Goal: Information Seeking & Learning: Learn about a topic

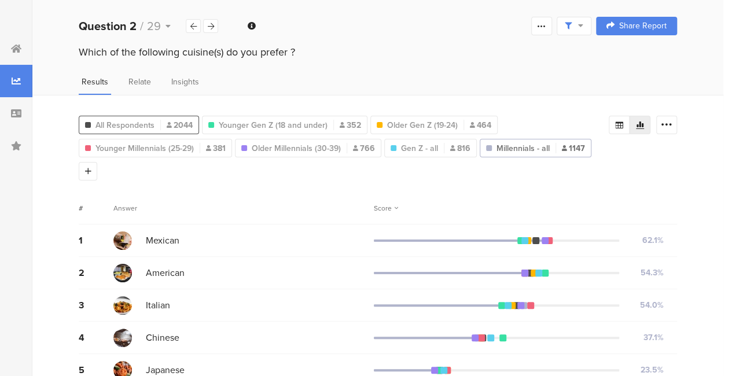
click at [123, 119] on span "All Respondents" at bounding box center [125, 125] width 59 height 12
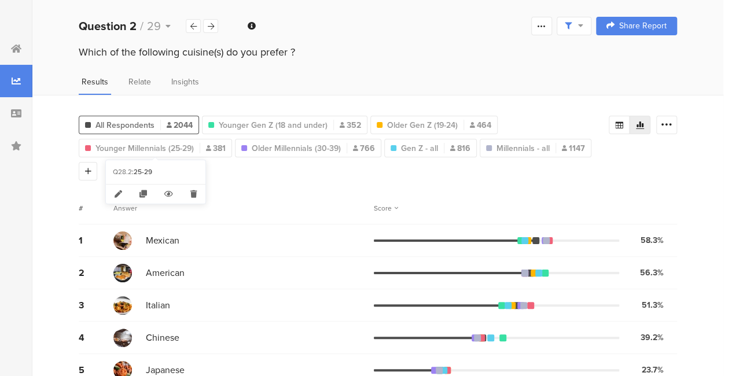
click at [127, 127] on span "All Respondents" at bounding box center [125, 125] width 59 height 12
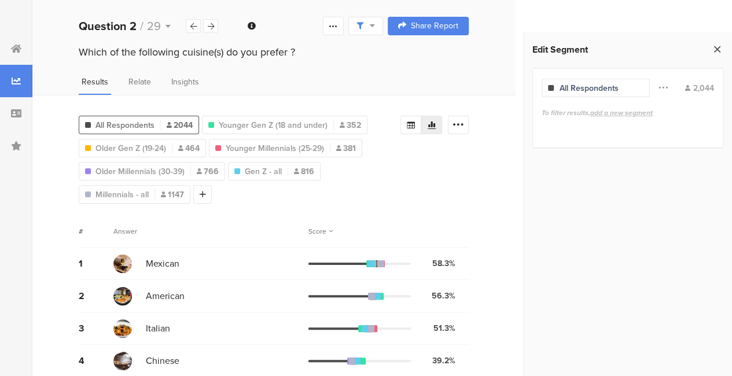
click at [717, 41] on icon at bounding box center [718, 49] width 12 height 16
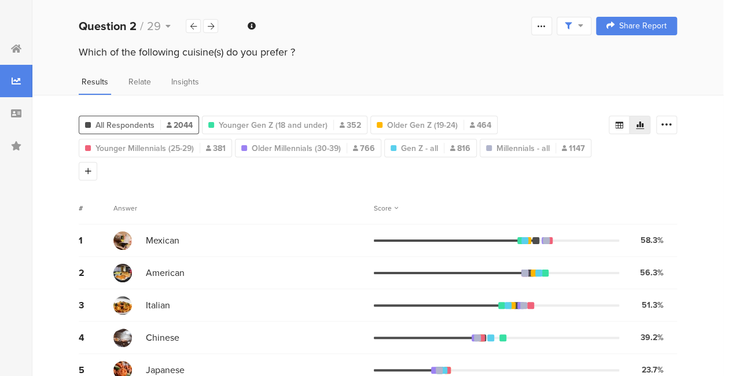
scroll to position [58, 0]
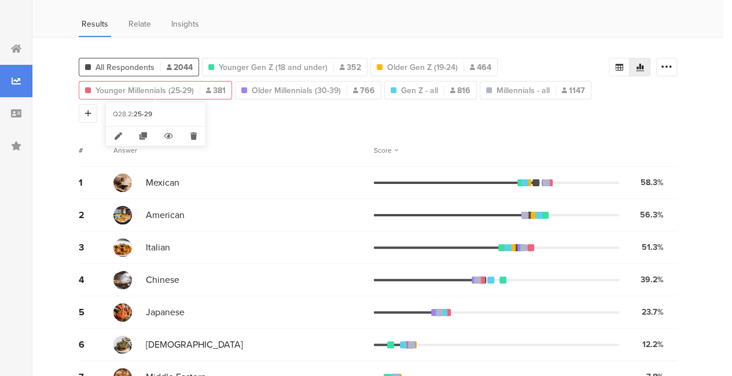
click at [135, 89] on span "Younger Millennials (25-29)" at bounding box center [145, 91] width 98 height 12
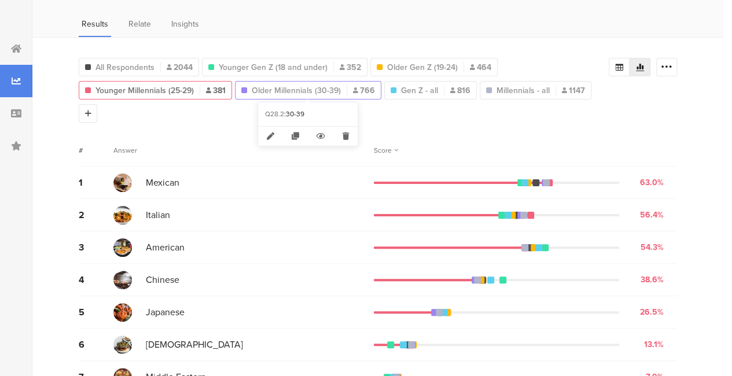
click at [328, 89] on span "Older Millennials (30-39)" at bounding box center [296, 91] width 89 height 12
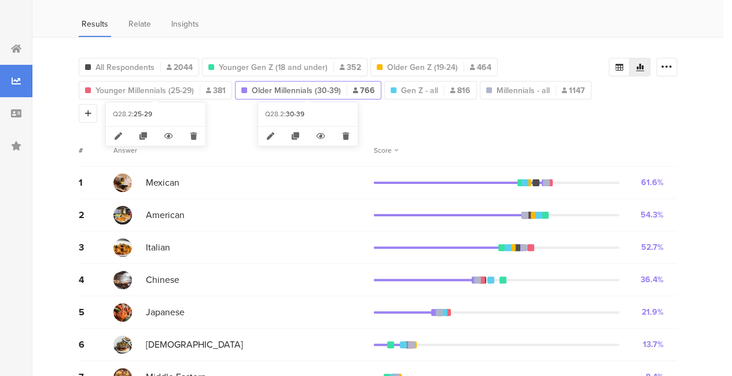
click at [294, 91] on span "Older Millennials (30-39)" at bounding box center [296, 91] width 89 height 12
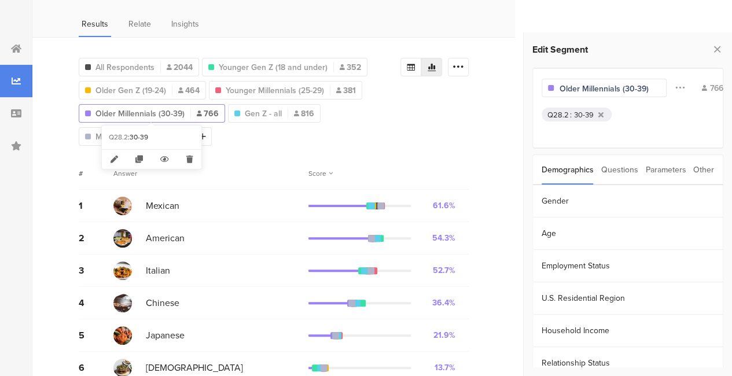
click at [138, 116] on span "Older Millennials (30-39)" at bounding box center [140, 114] width 89 height 12
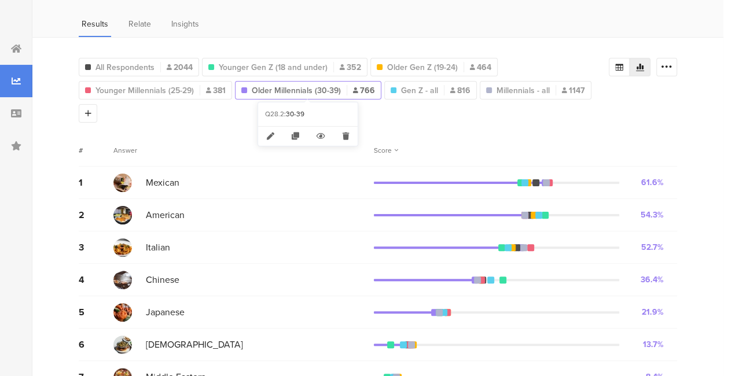
click at [300, 89] on span "Older Millennials (30-39)" at bounding box center [296, 91] width 89 height 12
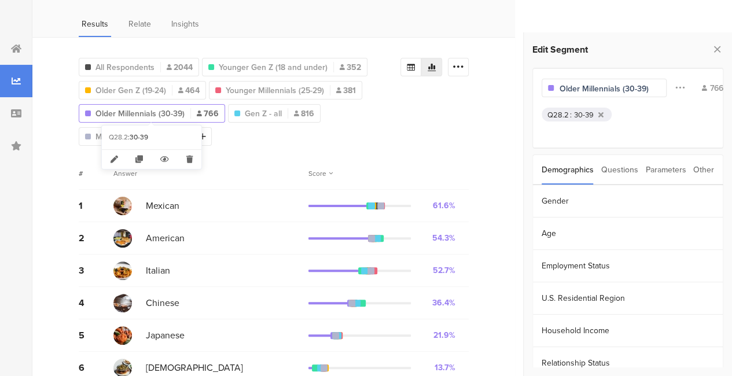
click at [160, 113] on span "Older Millennials (30-39)" at bounding box center [140, 114] width 89 height 12
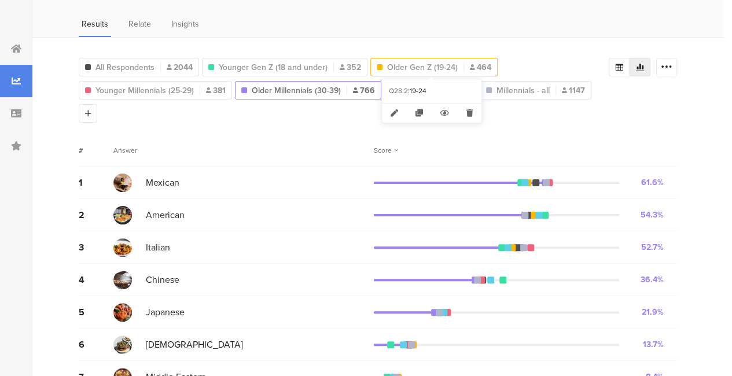
click at [417, 63] on span "Older Gen Z (19-24)" at bounding box center [422, 67] width 71 height 12
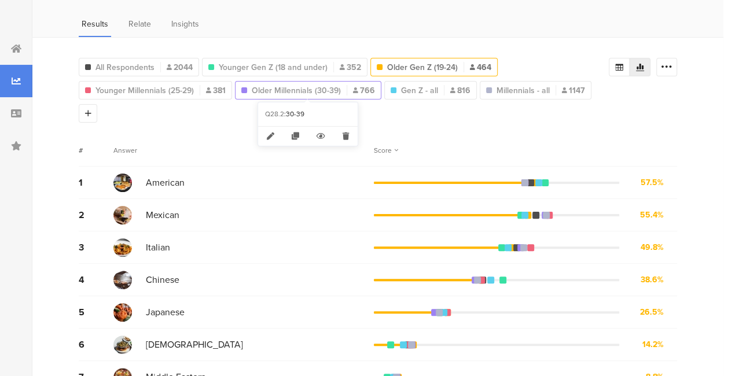
click at [308, 90] on span "Older Millennials (30-39)" at bounding box center [296, 91] width 89 height 12
type input "Older Millennials (30-39)"
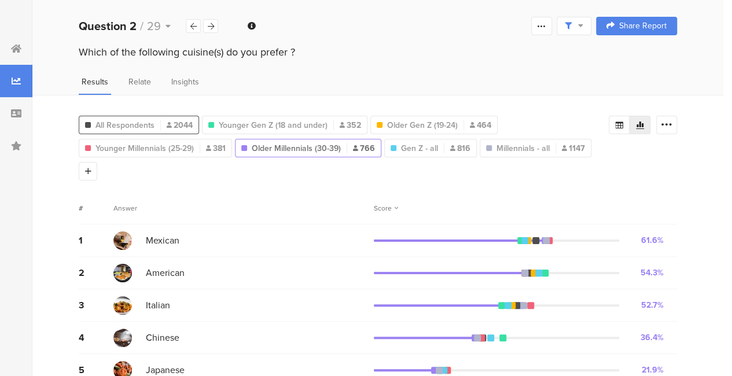
click at [138, 121] on span "All Respondents" at bounding box center [125, 125] width 59 height 12
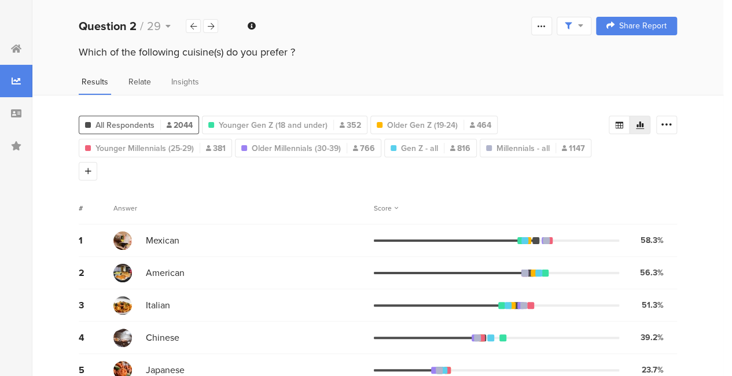
click at [151, 89] on div "Relate" at bounding box center [140, 85] width 28 height 19
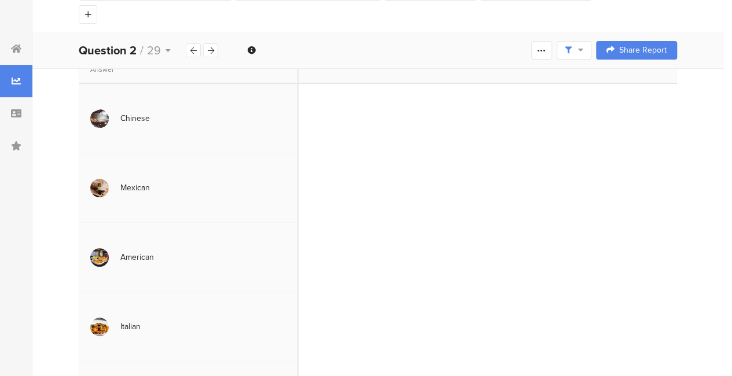
scroll to position [116, 0]
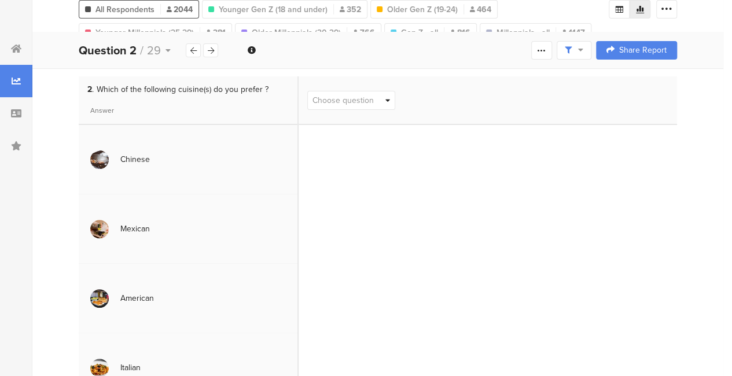
click at [93, 151] on img at bounding box center [99, 160] width 19 height 19
click at [123, 153] on div "Chinese" at bounding box center [135, 159] width 30 height 12
click at [129, 153] on div "Chinese" at bounding box center [135, 159] width 30 height 12
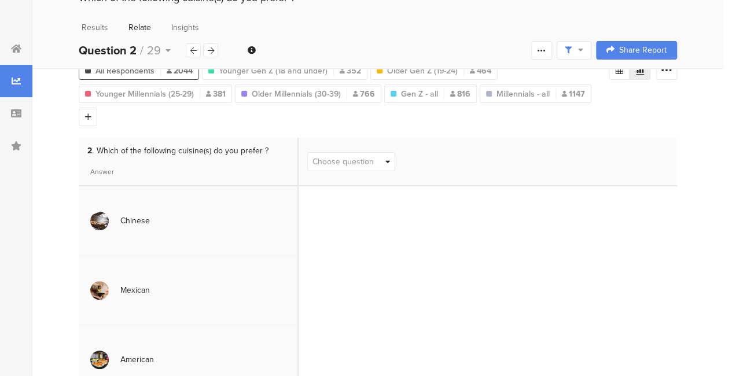
scroll to position [46, 0]
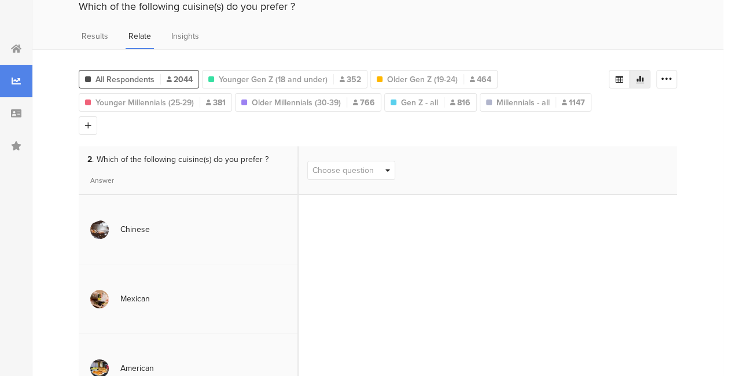
click at [338, 164] on span "Choose question" at bounding box center [343, 170] width 61 height 12
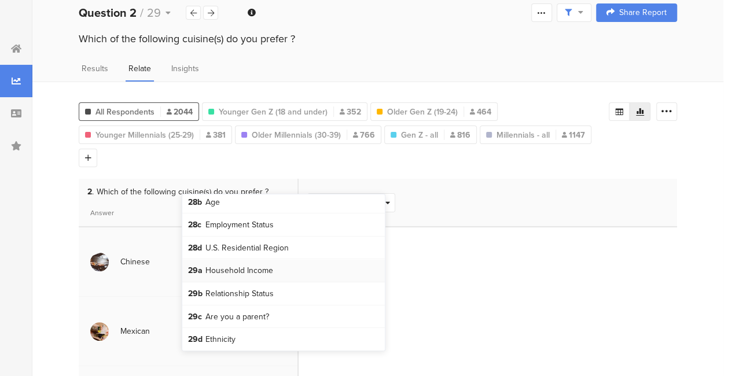
scroll to position [0, 0]
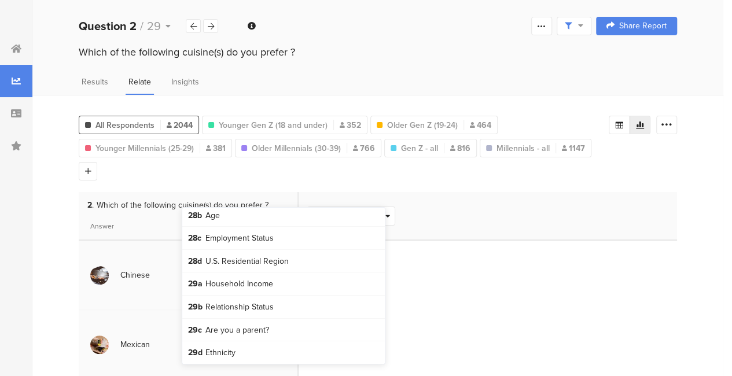
click at [464, 203] on div "Choose question" at bounding box center [488, 216] width 379 height 49
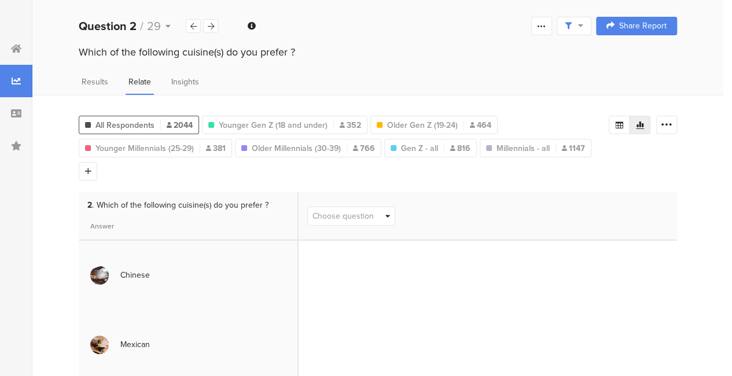
click at [371, 210] on span "Choose question" at bounding box center [343, 216] width 61 height 12
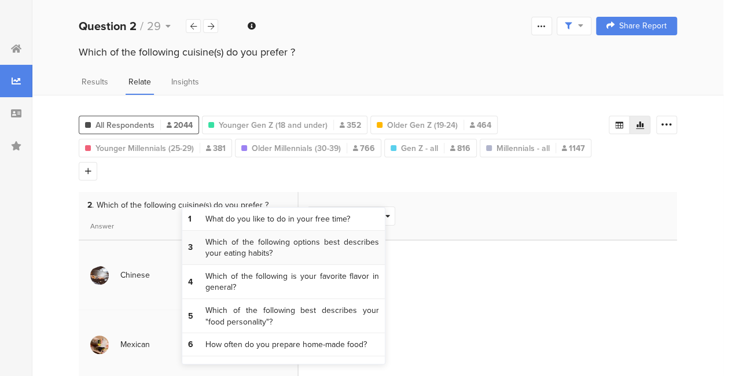
click at [337, 255] on span "Which of the following options best describes your eating habits?" at bounding box center [293, 248] width 174 height 23
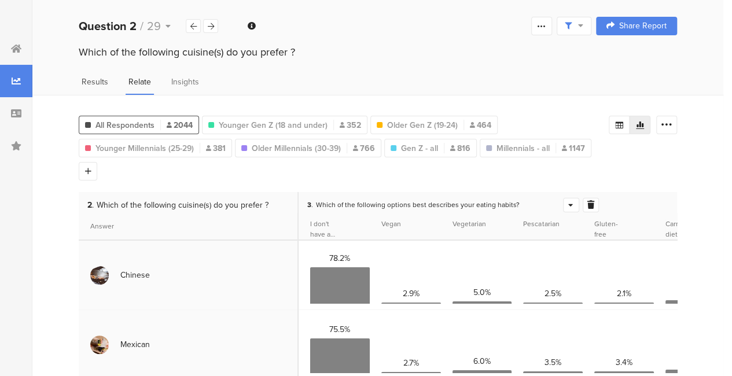
click at [98, 85] on span "Results" at bounding box center [95, 82] width 27 height 12
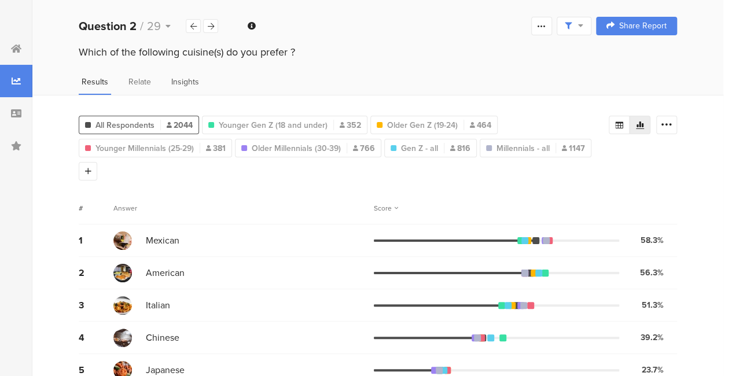
click at [186, 84] on span "Insights" at bounding box center [185, 82] width 28 height 12
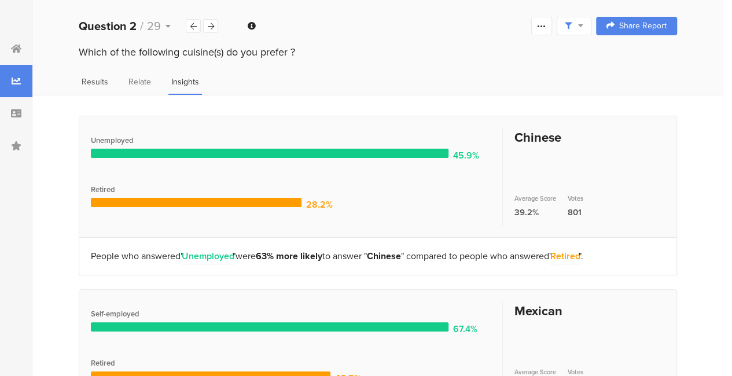
click at [100, 87] on div "Results" at bounding box center [95, 85] width 32 height 19
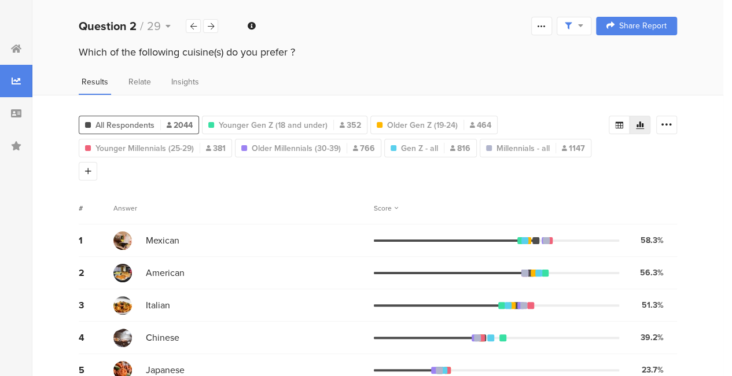
scroll to position [157, 0]
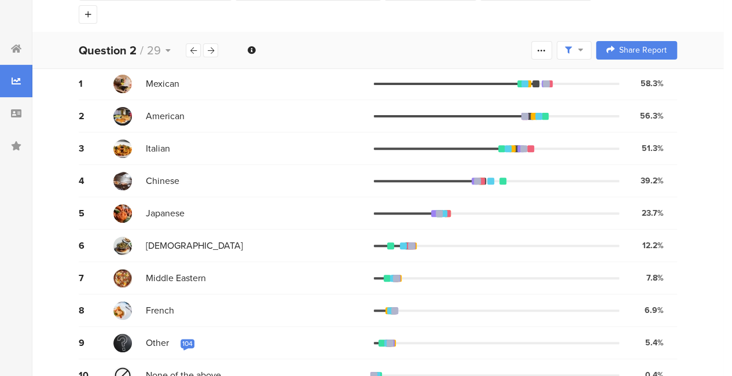
click at [186, 339] on div "104" at bounding box center [187, 343] width 10 height 9
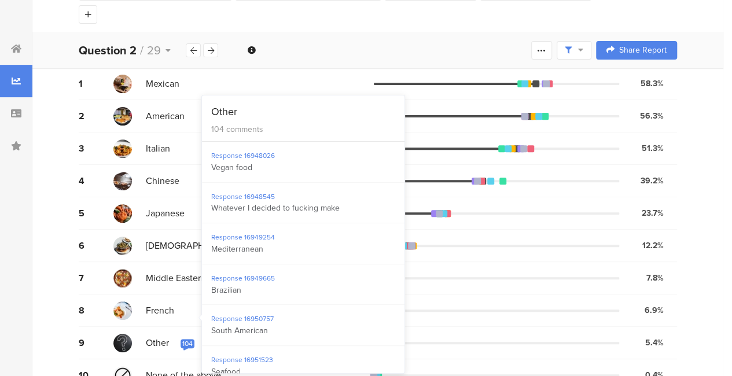
scroll to position [0, 0]
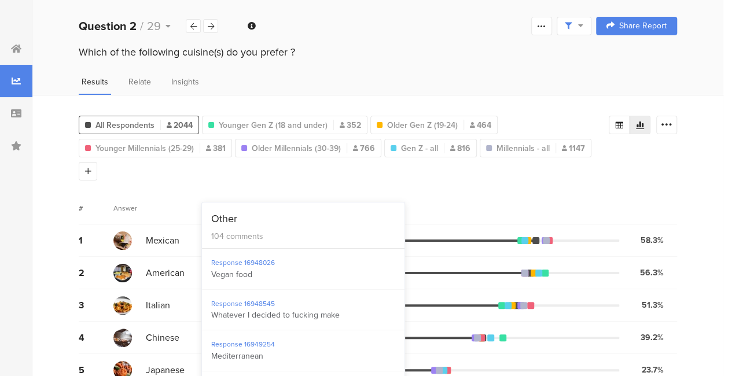
click at [203, 203] on div "Answer" at bounding box center [243, 208] width 261 height 10
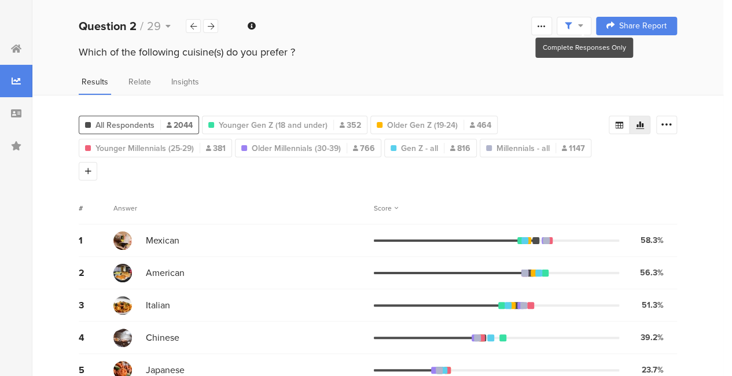
click at [572, 23] on icon at bounding box center [568, 26] width 7 height 7
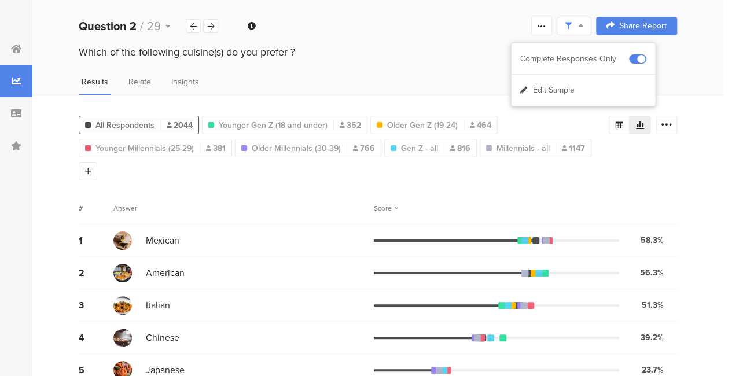
click at [572, 23] on icon at bounding box center [568, 26] width 7 height 7
click at [544, 28] on div at bounding box center [541, 26] width 21 height 19
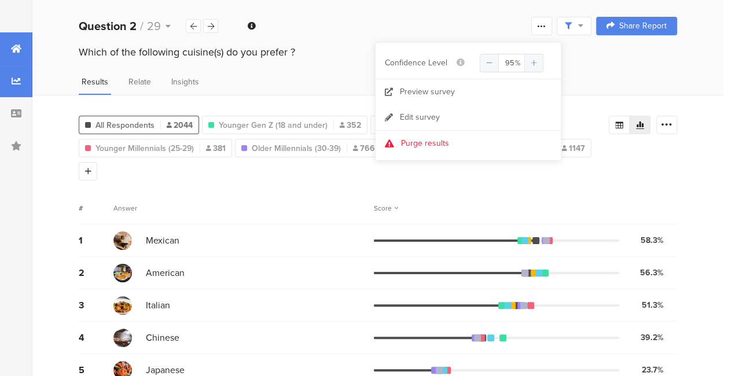
click at [12, 51] on icon at bounding box center [16, 48] width 10 height 9
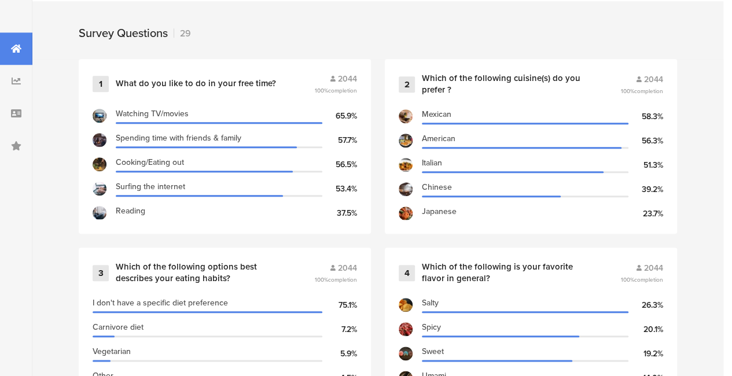
scroll to position [480, 0]
drag, startPoint x: 516, startPoint y: 84, endPoint x: 583, endPoint y: 85, distance: 67.2
click at [583, 85] on div "Which of the following cuisine(s) do you prefer ?" at bounding box center [507, 84] width 171 height 23
